Goal: Task Accomplishment & Management: Complete application form

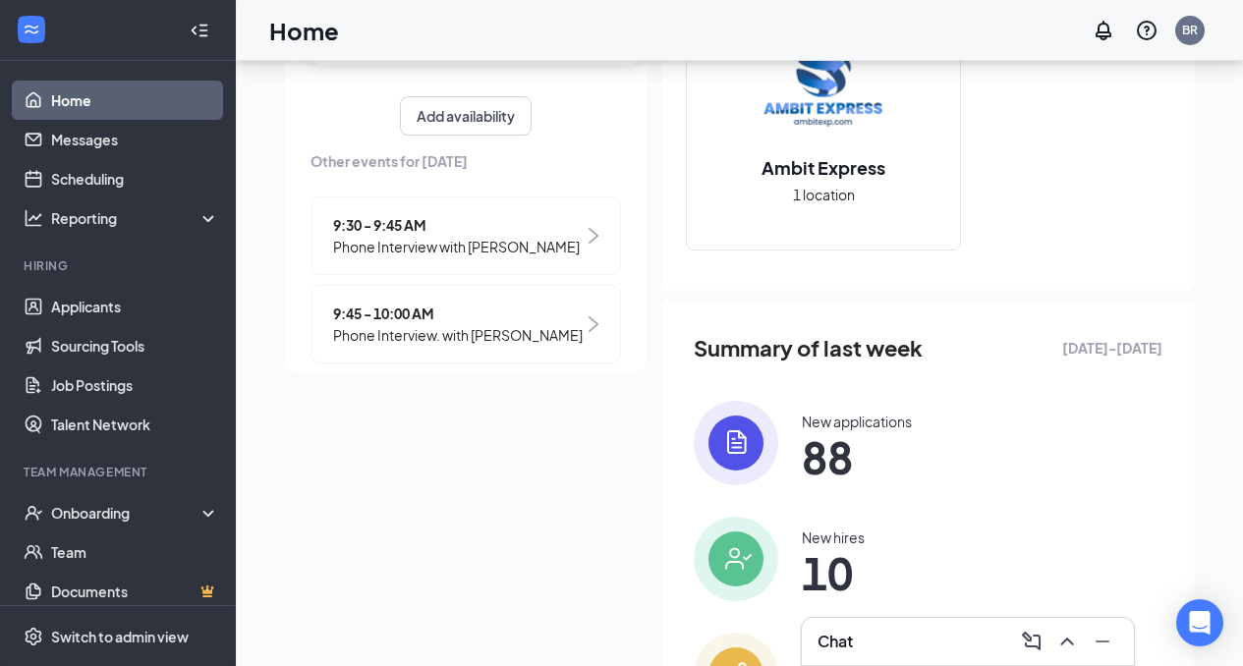
scroll to position [303, 0]
click at [125, 320] on link "Applicants" at bounding box center [135, 306] width 168 height 39
click at [130, 314] on link "Applicants" at bounding box center [135, 306] width 168 height 39
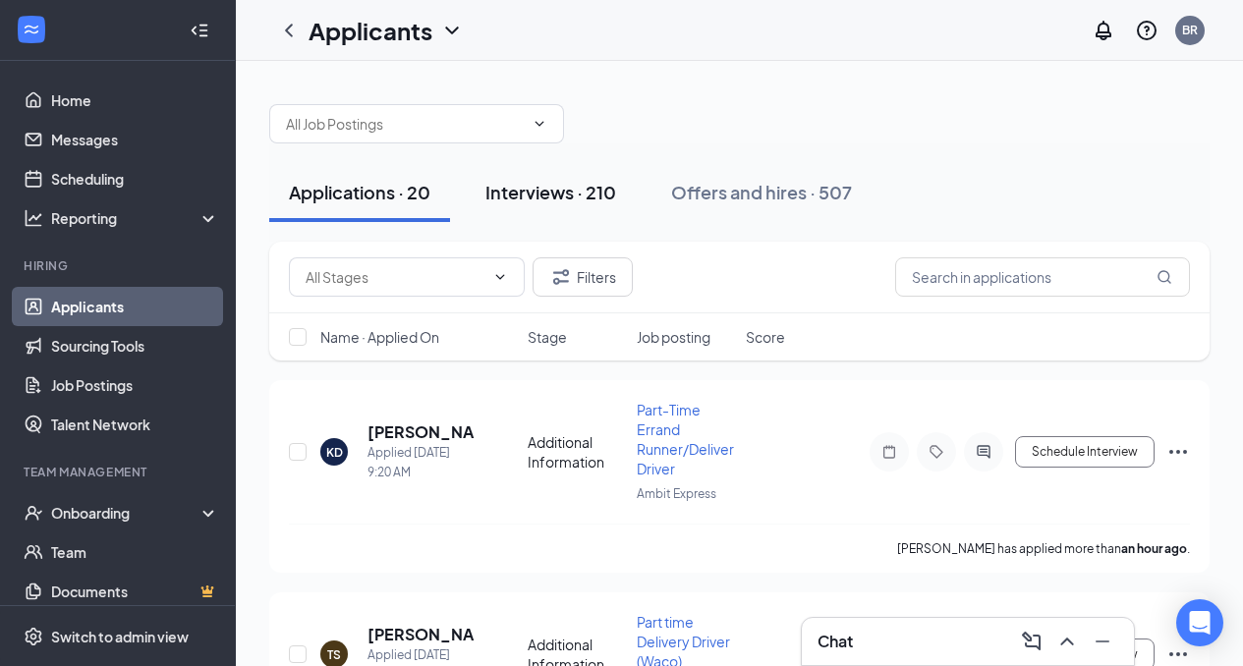
click at [569, 196] on div "Interviews · 210" at bounding box center [550, 192] width 131 height 25
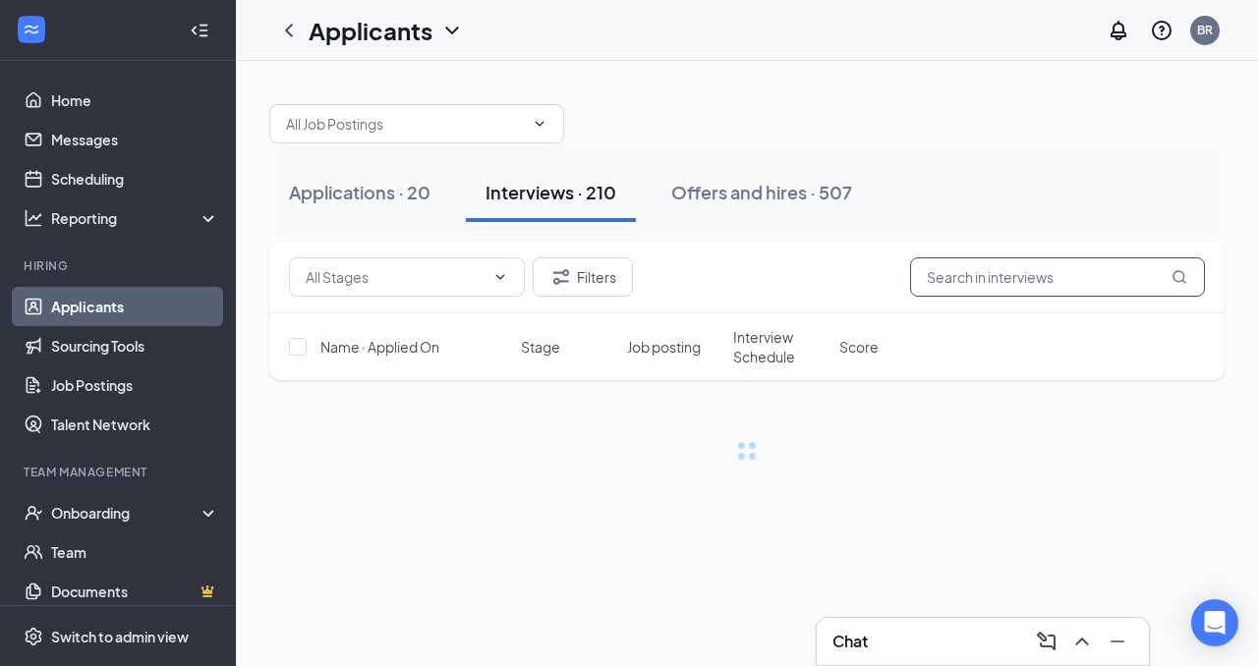
click at [1027, 276] on input "text" at bounding box center [1057, 276] width 295 height 39
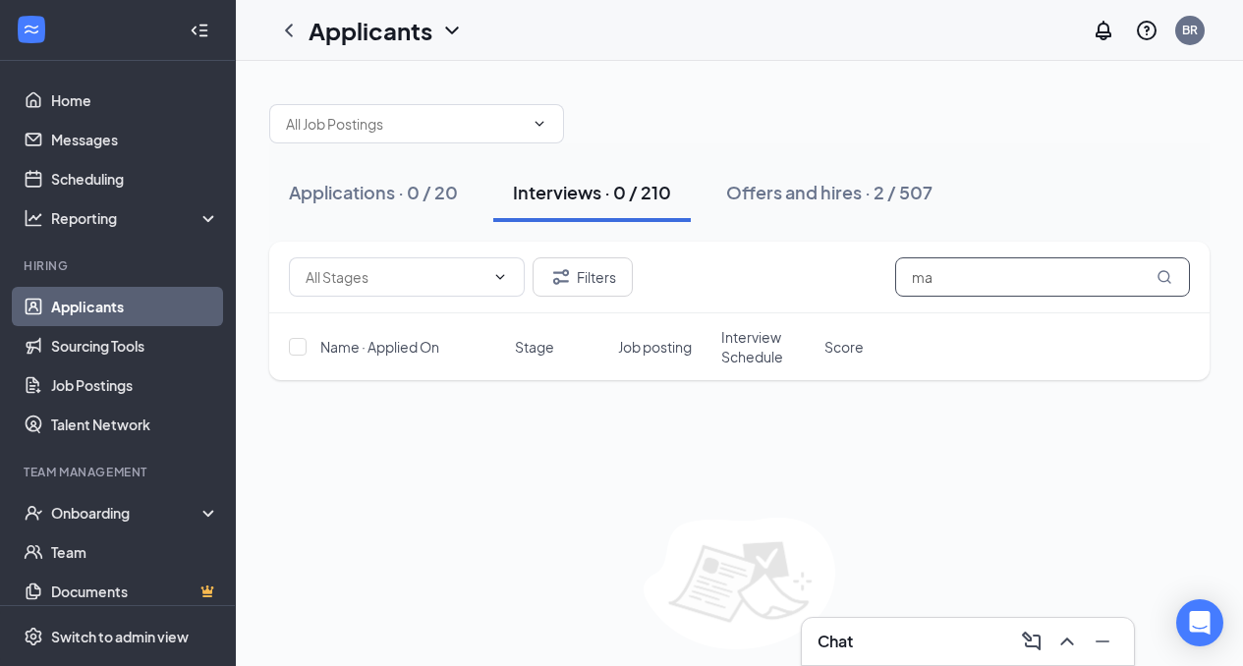
type input "m"
type input "l"
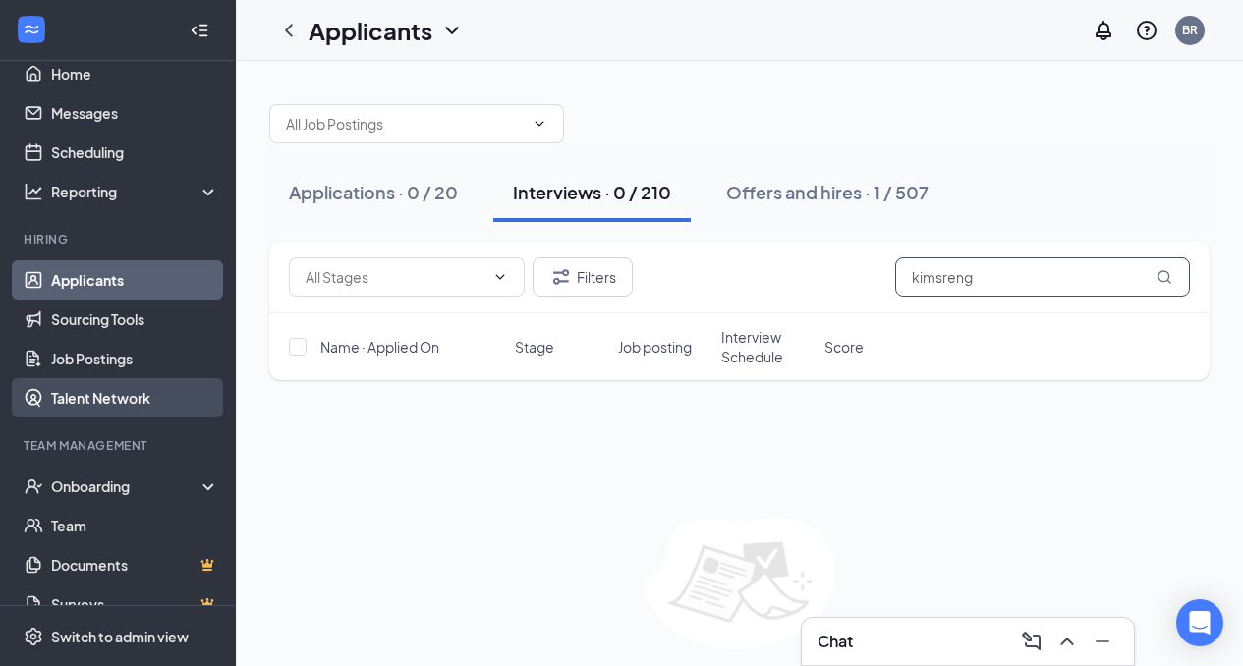
scroll to position [74, 0]
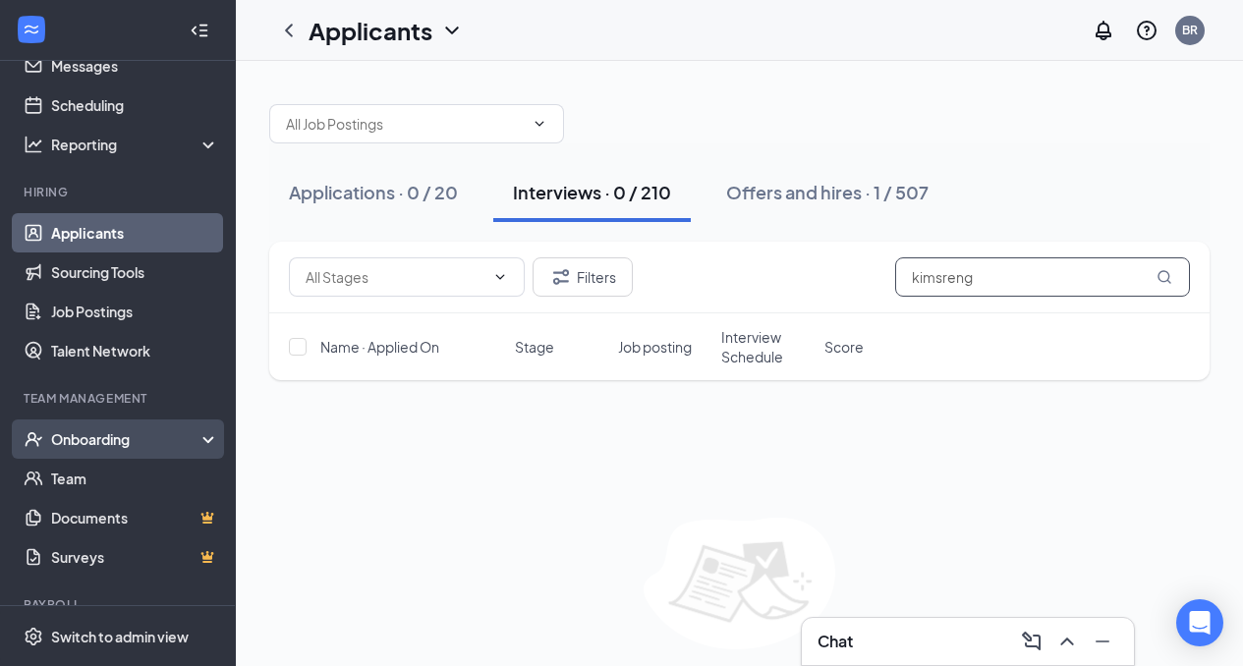
type input "kimsreng"
click at [135, 442] on div "Onboarding" at bounding box center [126, 439] width 151 height 20
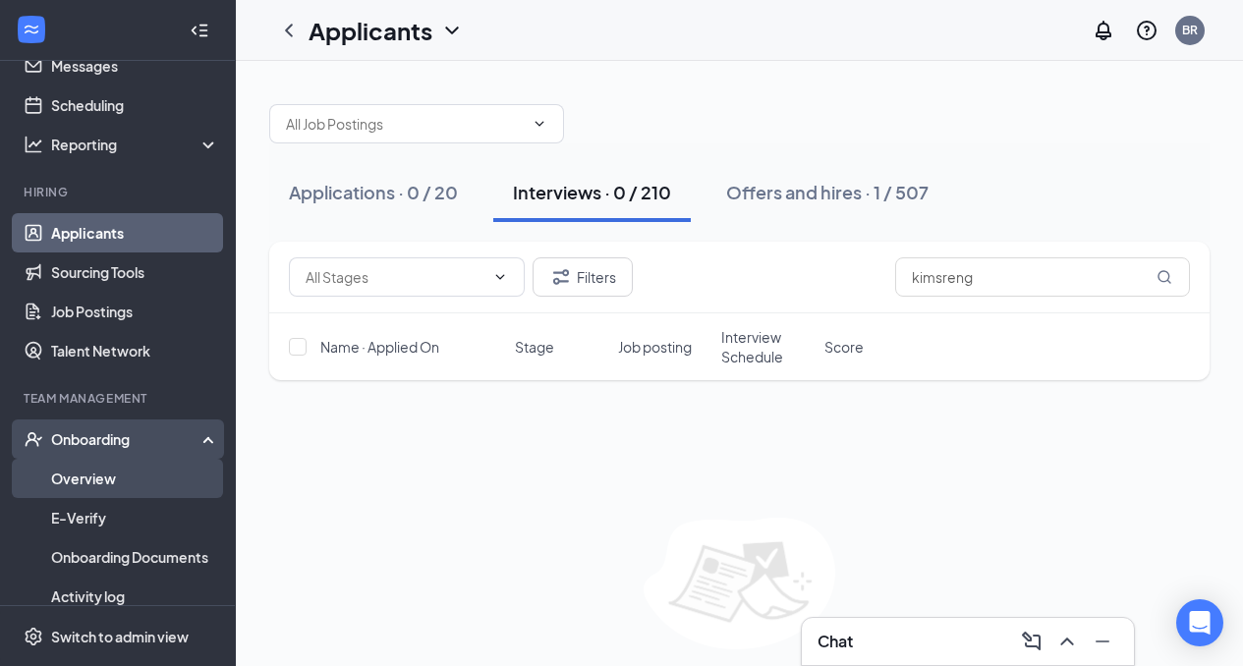
click at [90, 483] on link "Overview" at bounding box center [135, 478] width 168 height 39
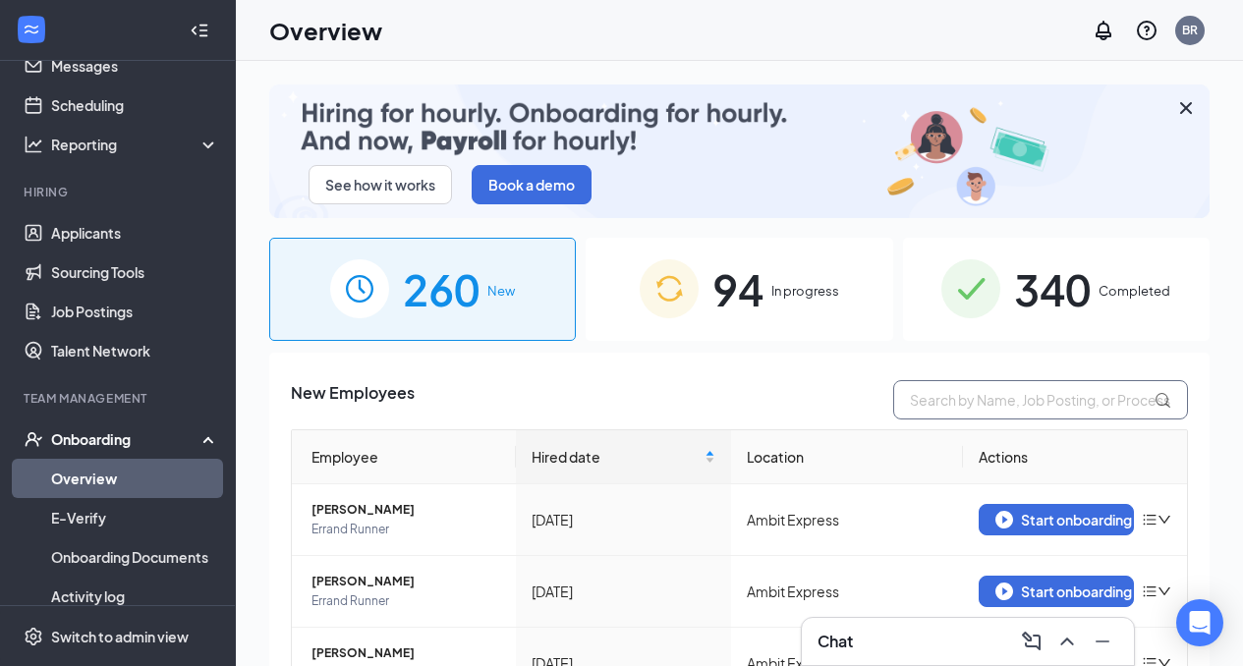
click at [1036, 396] on input "text" at bounding box center [1040, 399] width 295 height 39
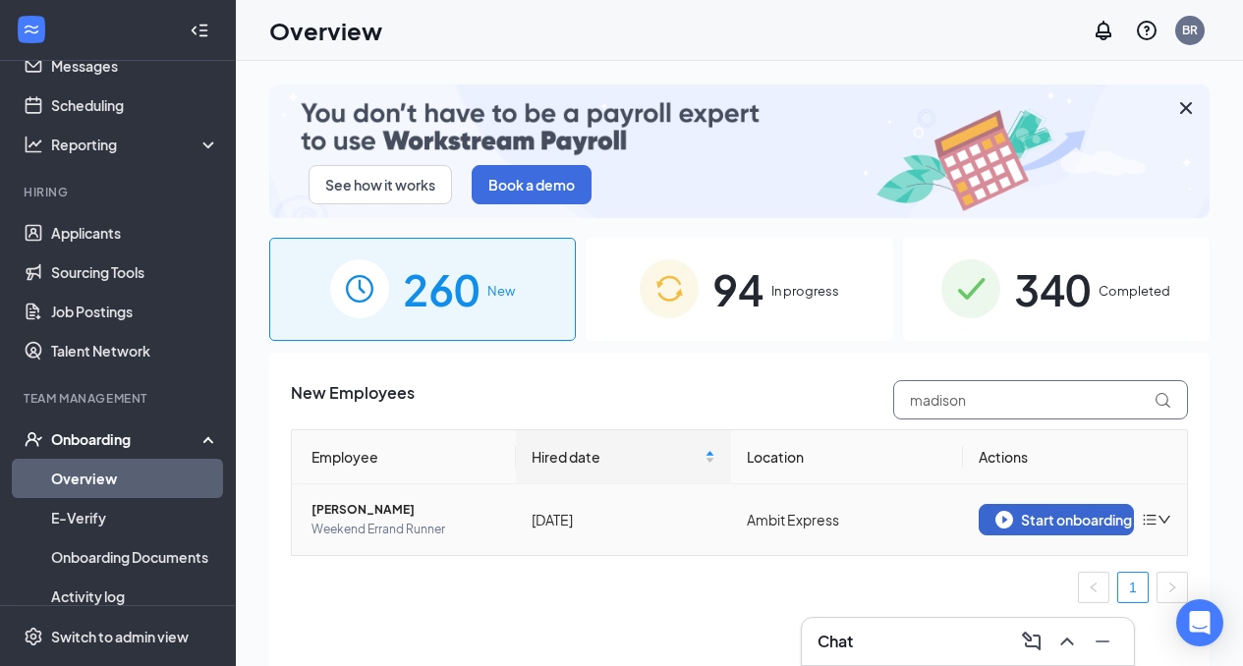
type input "madison"
click at [1058, 513] on div "Start onboarding" at bounding box center [1056, 520] width 122 height 18
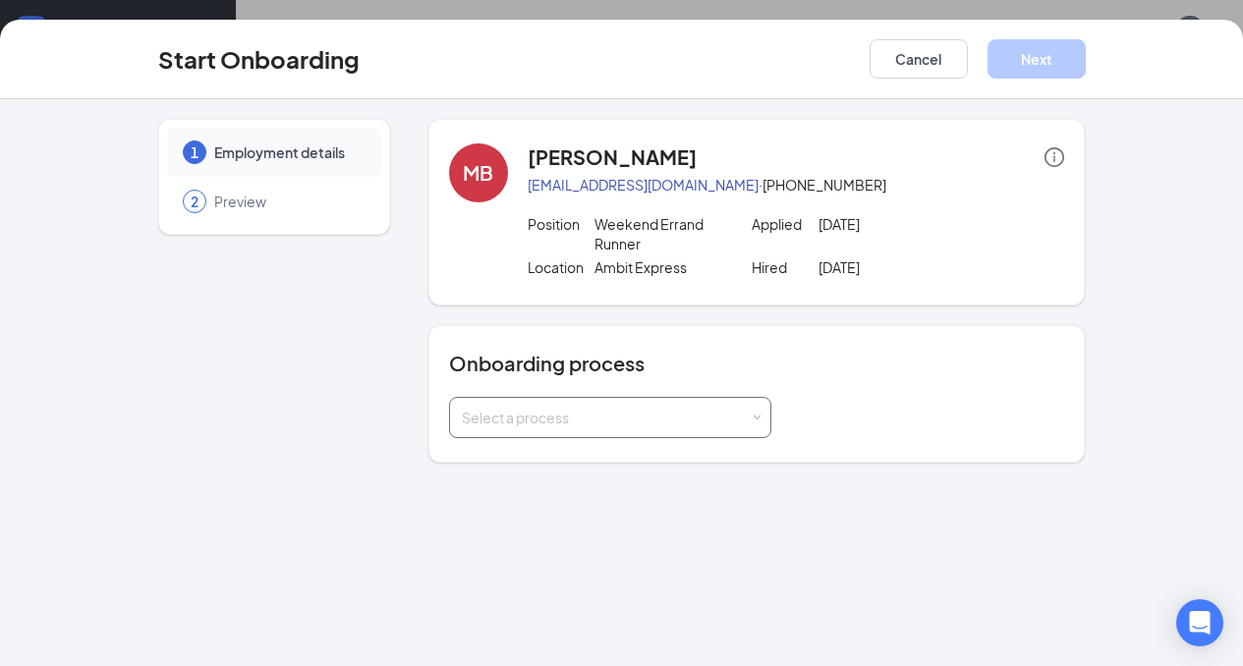
click at [618, 408] on div "Select a process" at bounding box center [606, 418] width 288 height 20
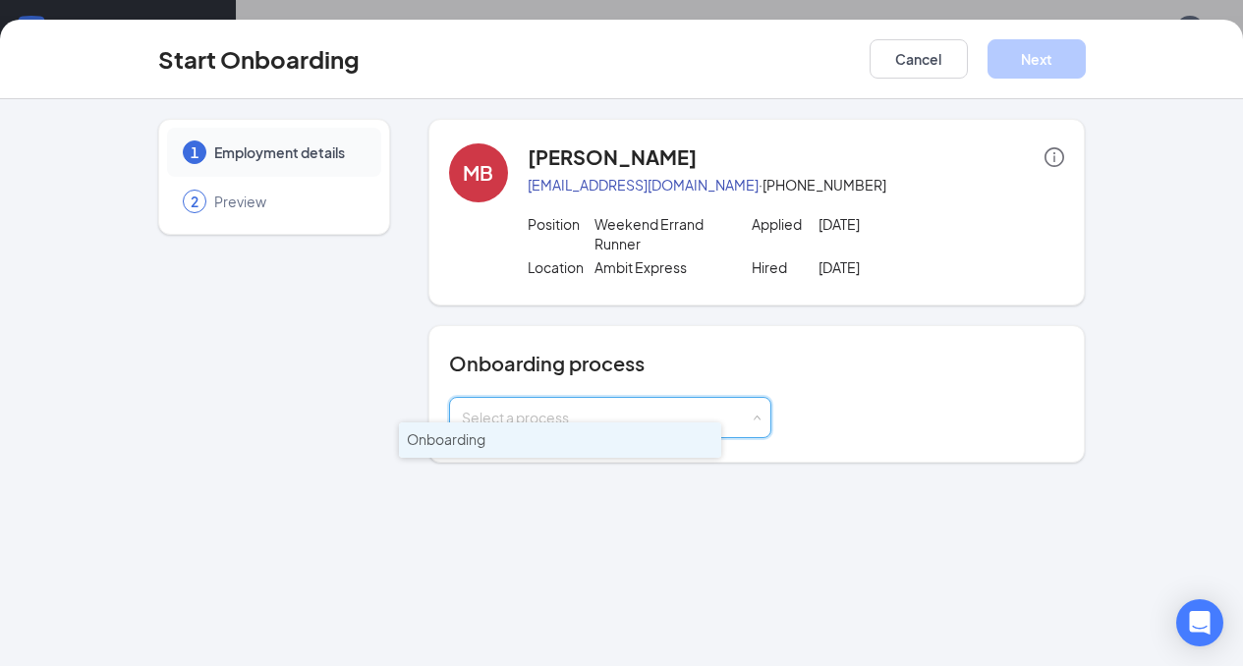
click at [560, 446] on li "Onboarding" at bounding box center [560, 440] width 322 height 35
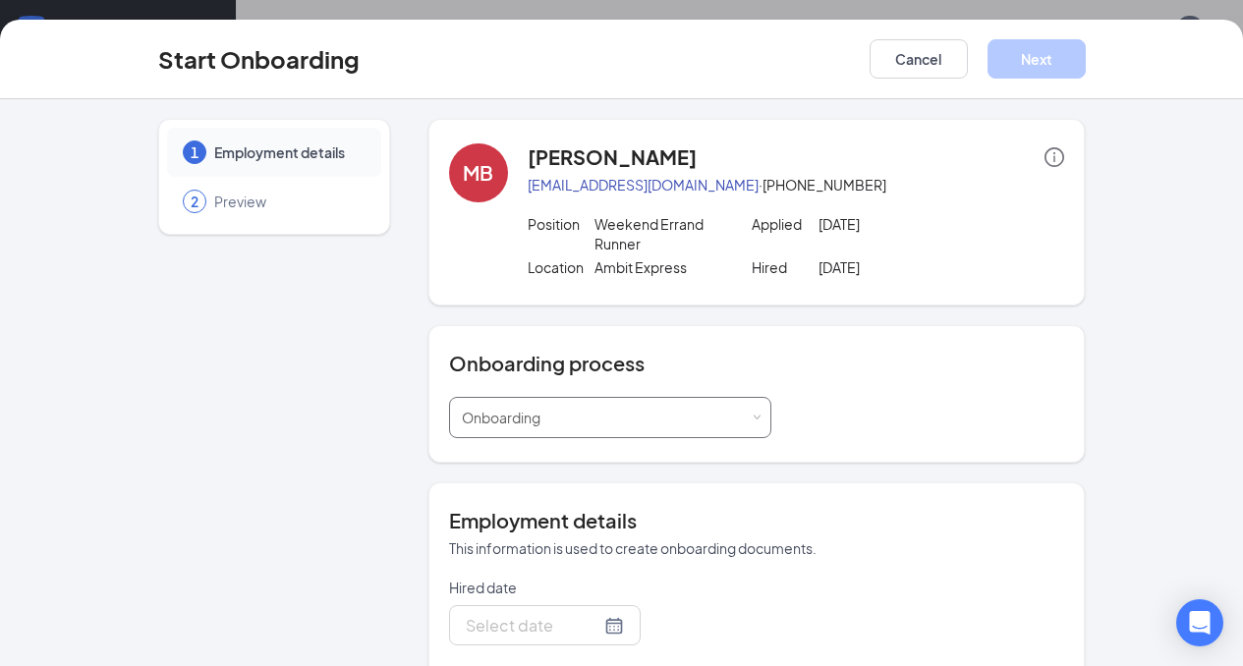
type input "[DATE]"
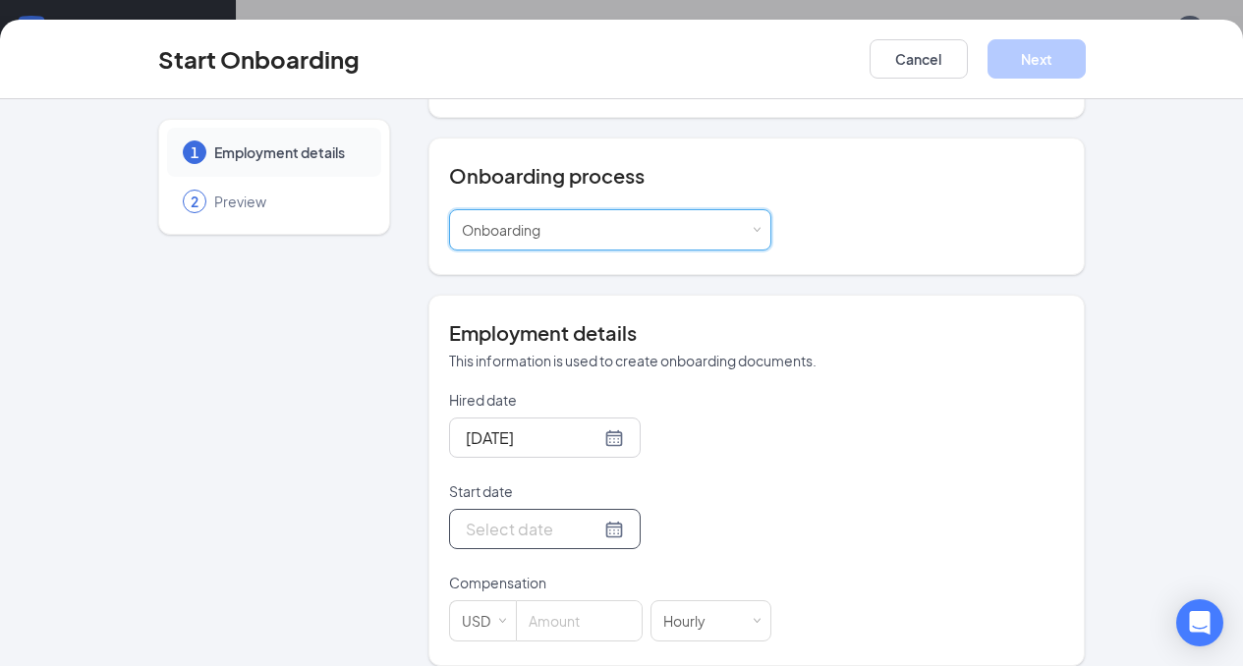
click at [466, 517] on input "Start date" at bounding box center [533, 529] width 135 height 25
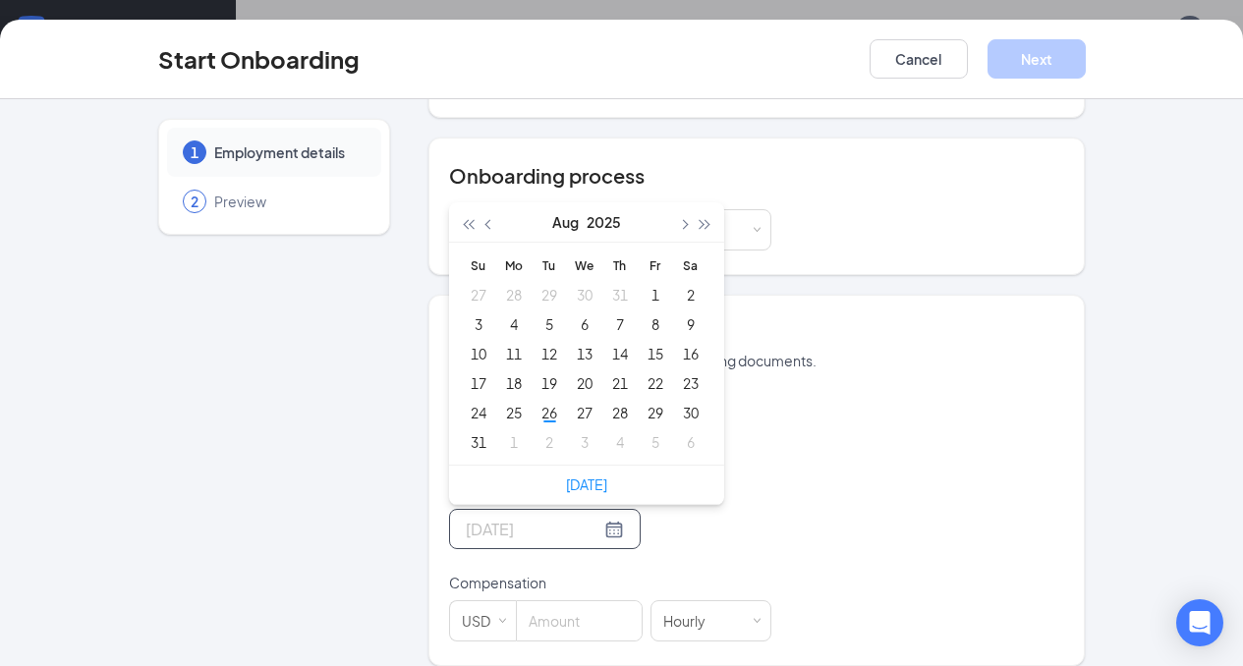
type input "[DATE]"
click at [502, 401] on div "25" at bounding box center [514, 413] width 24 height 24
type input "[DATE]"
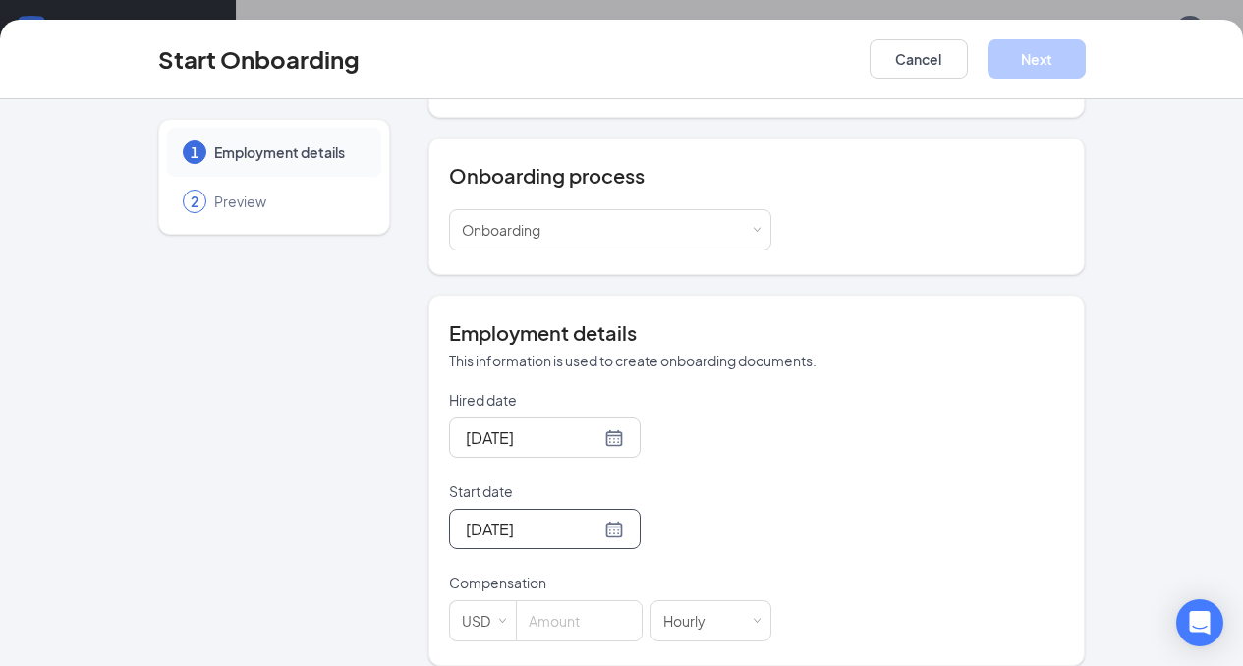
scroll to position [88, 0]
click at [519, 601] on input at bounding box center [579, 620] width 125 height 39
type input "15"
click at [1086, 56] on button "Next" at bounding box center [1036, 58] width 98 height 39
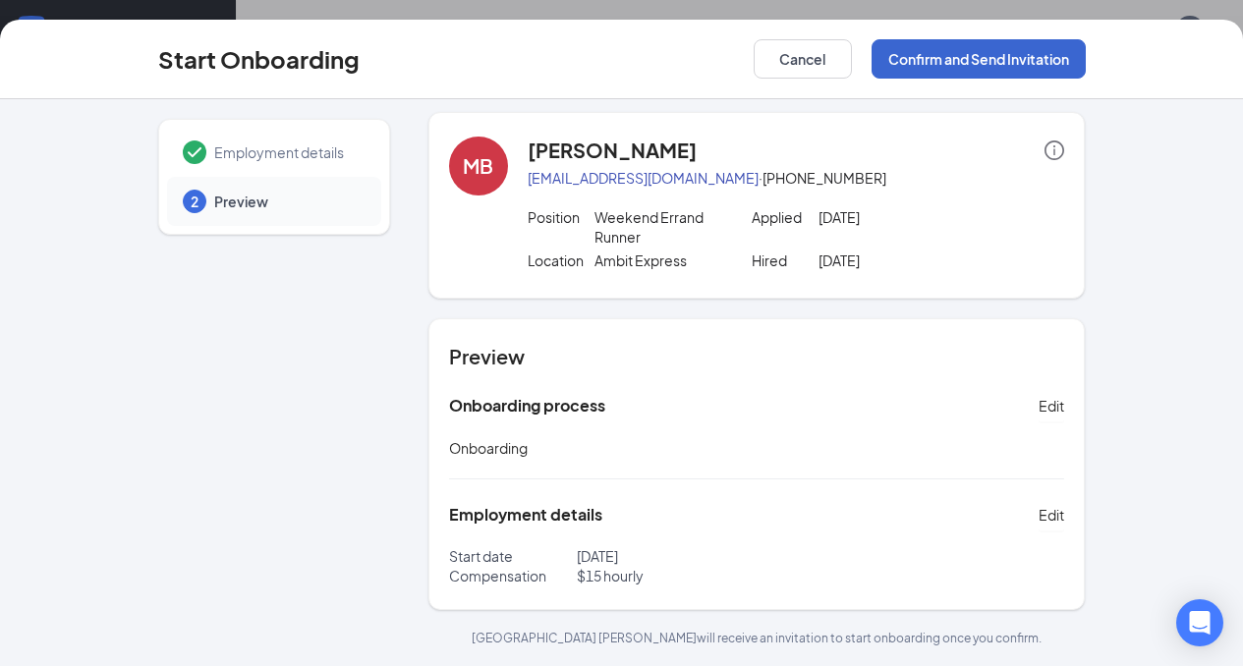
scroll to position [0, 0]
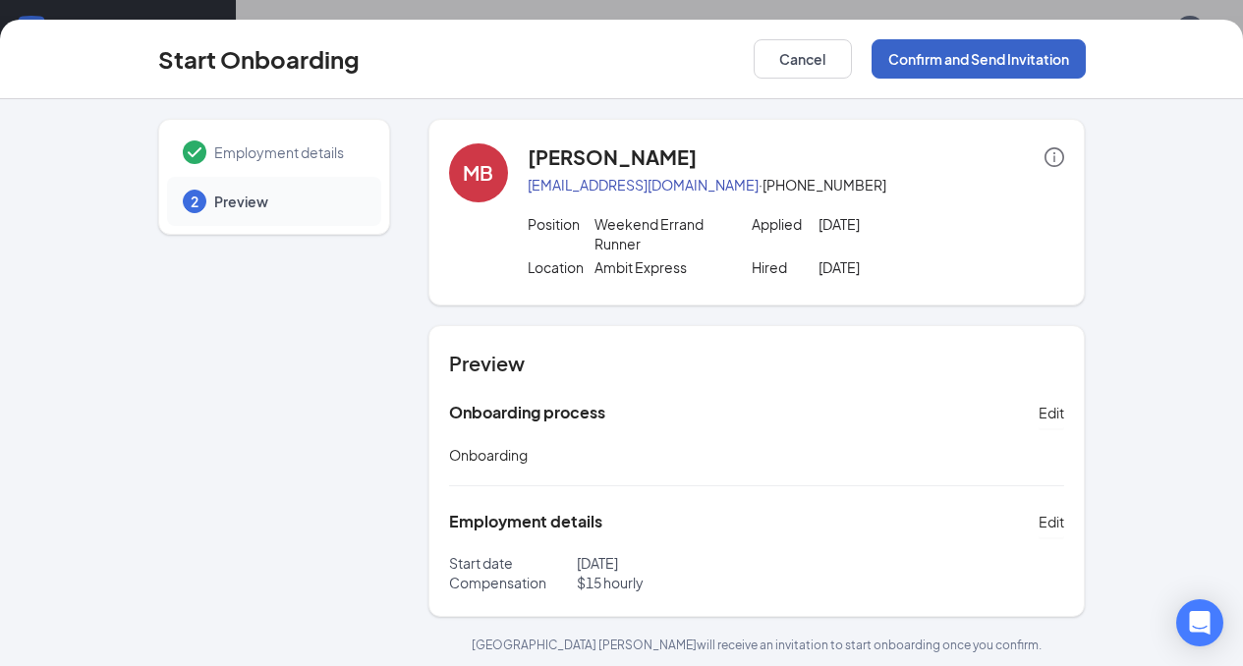
click at [1086, 62] on button "Confirm and Send Invitation" at bounding box center [979, 58] width 214 height 39
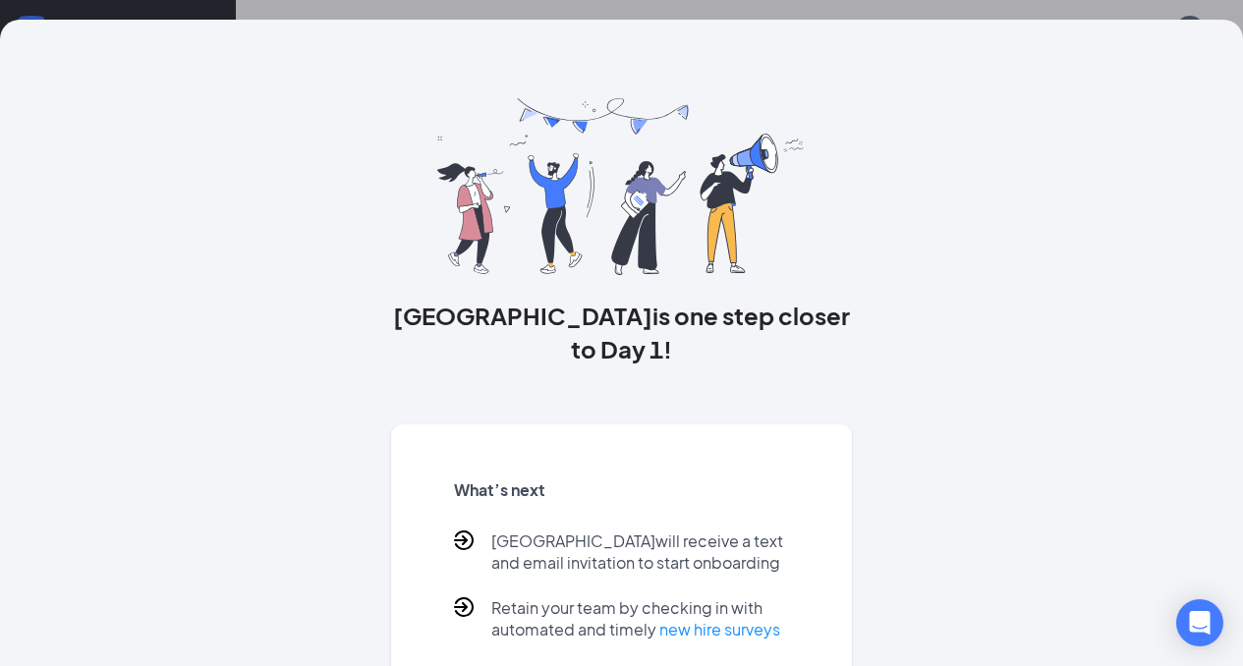
click at [926, 8] on div "[PERSON_NAME] is one step closer to Day 1! What’s next [PERSON_NAME] will recei…" at bounding box center [621, 333] width 1243 height 666
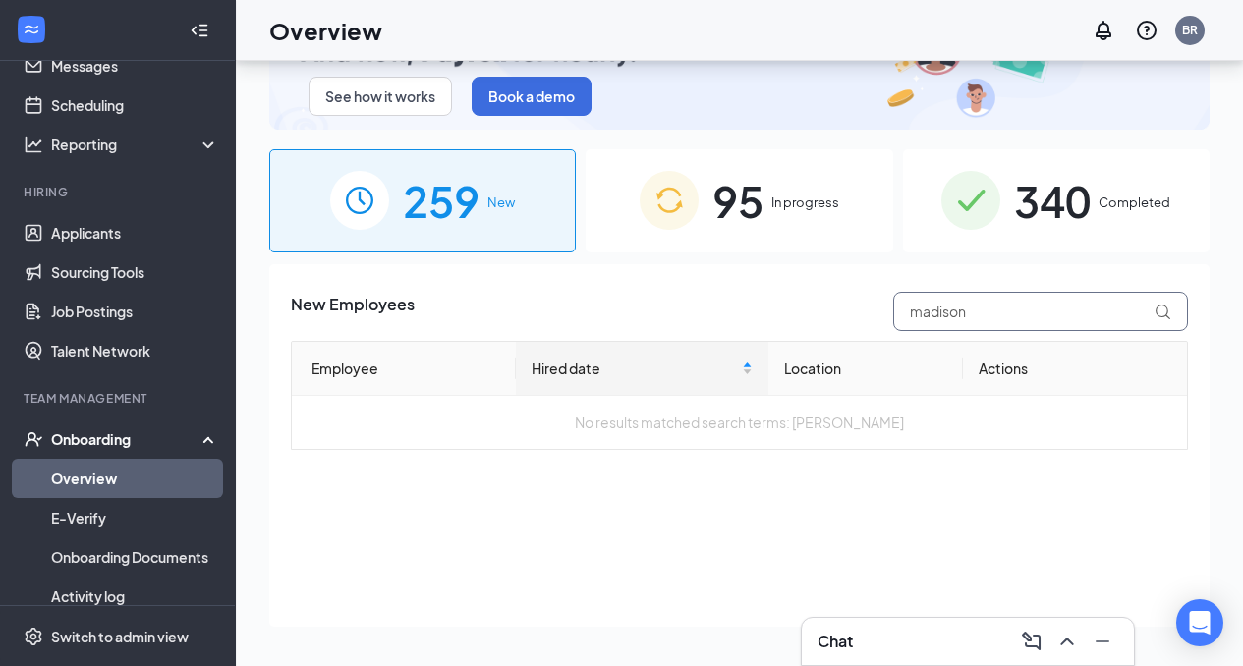
click at [980, 309] on input "madison" at bounding box center [1040, 311] width 295 height 39
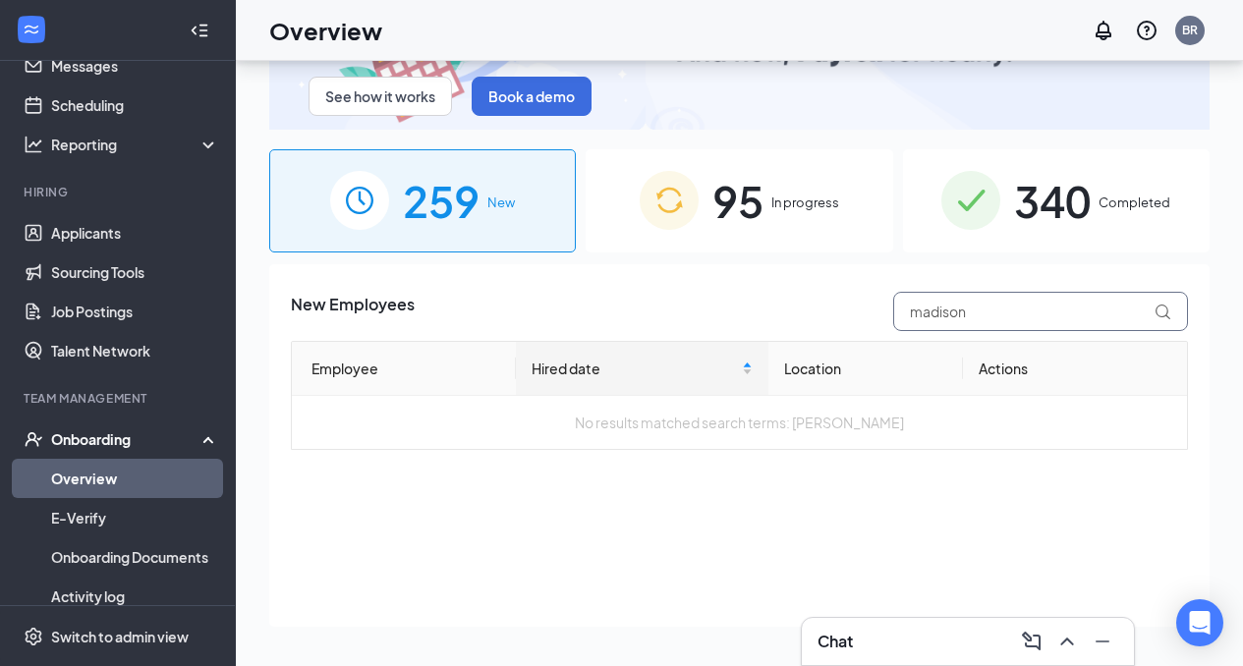
click at [980, 309] on input "madison" at bounding box center [1040, 311] width 295 height 39
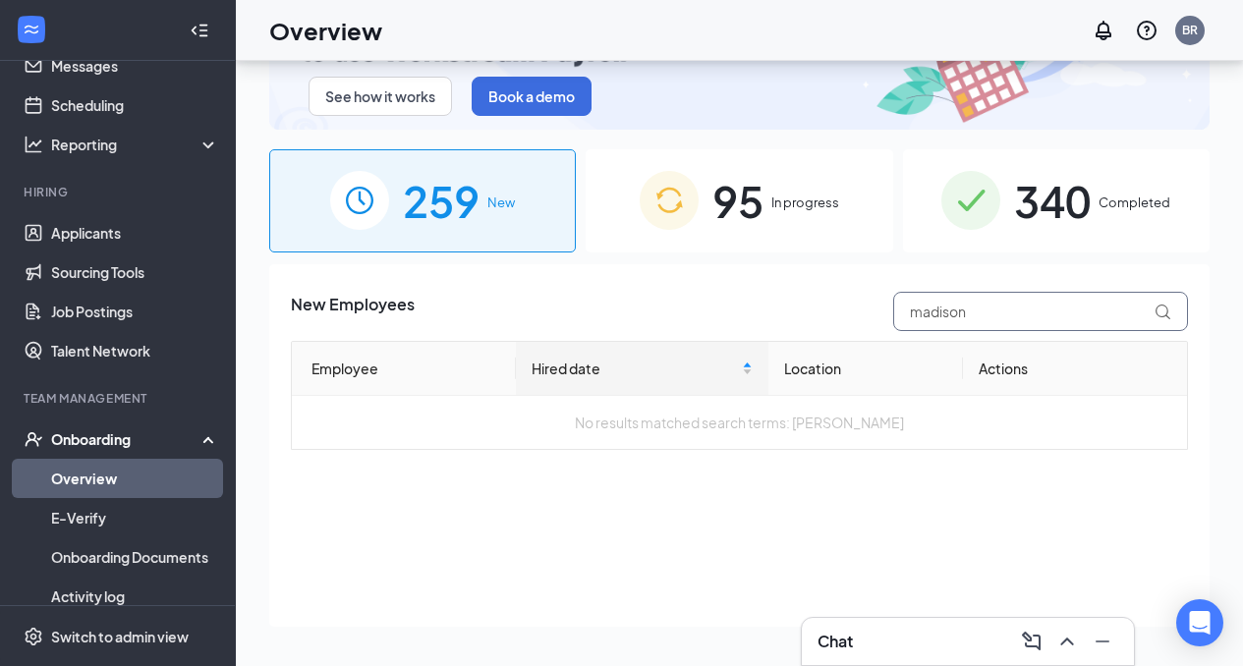
click at [980, 309] on input "madison" at bounding box center [1040, 311] width 295 height 39
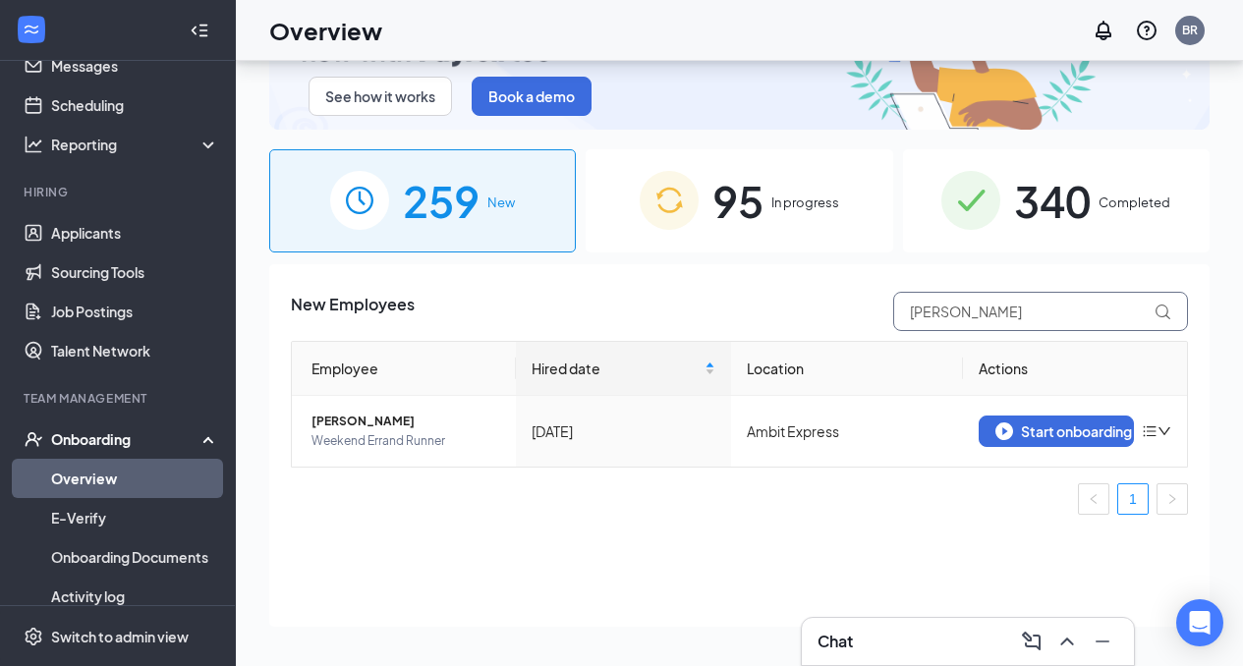
type input "kims"
